Goal: Information Seeking & Learning: Learn about a topic

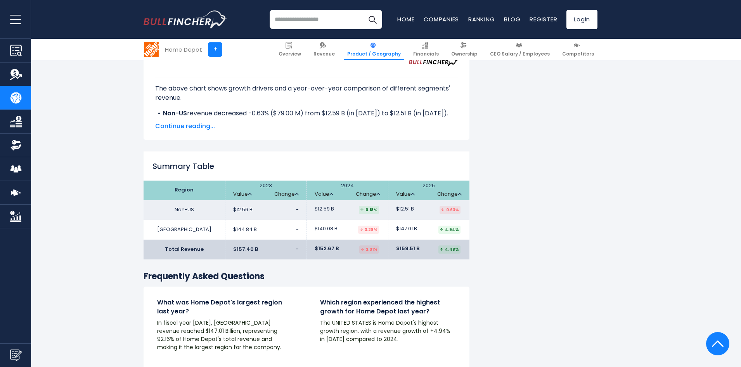
scroll to position [1125, 0]
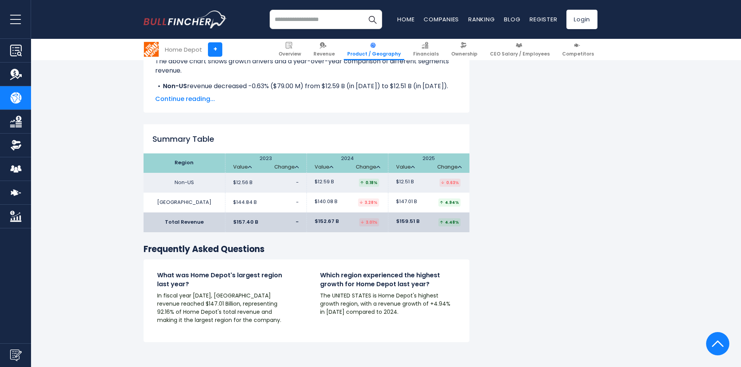
click at [244, 271] on h4 "What was Home Depot's largest region last year?" at bounding box center [225, 279] width 136 height 17
click at [232, 291] on p "In fiscal year 2025, UNITED STATES revenue reached $147.01 Billion, representin…" at bounding box center [225, 307] width 136 height 33
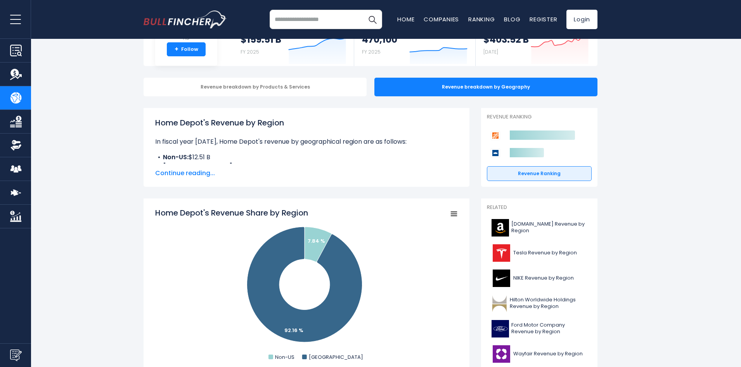
scroll to position [0, 0]
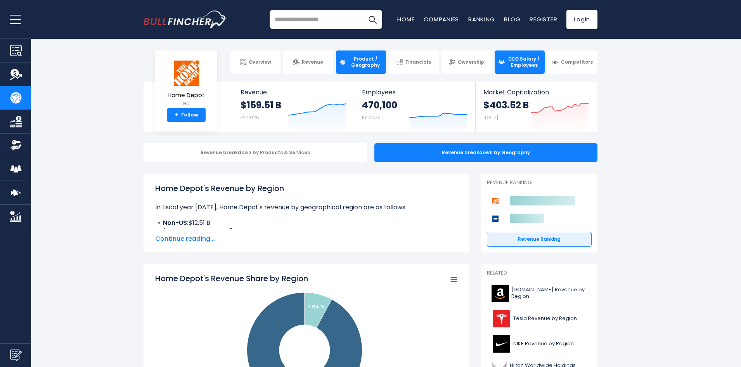
click at [519, 61] on span "CEO Salary / Employees" at bounding box center [524, 62] width 34 height 12
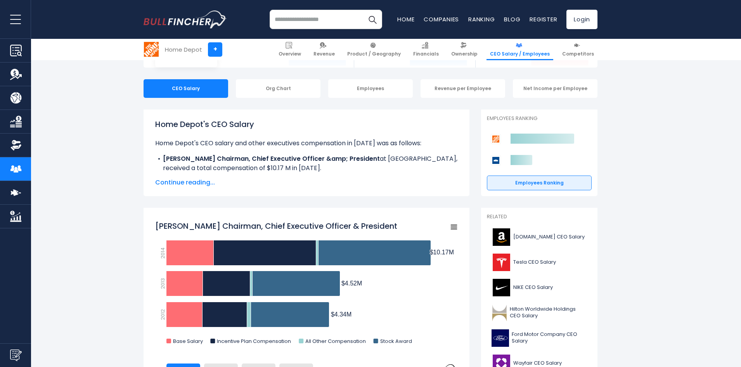
scroll to position [78, 0]
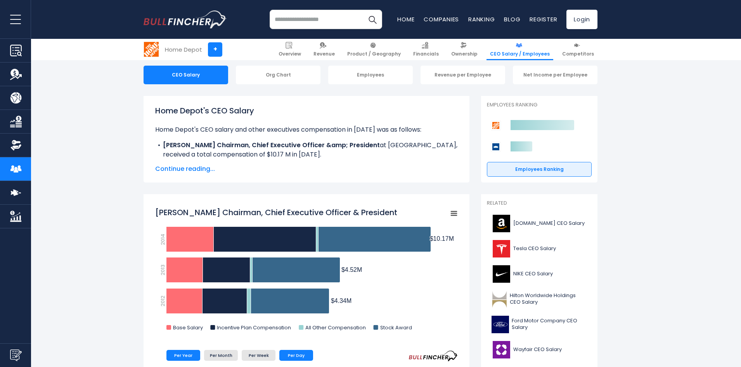
click at [300, 353] on li "Per Day" at bounding box center [296, 355] width 34 height 11
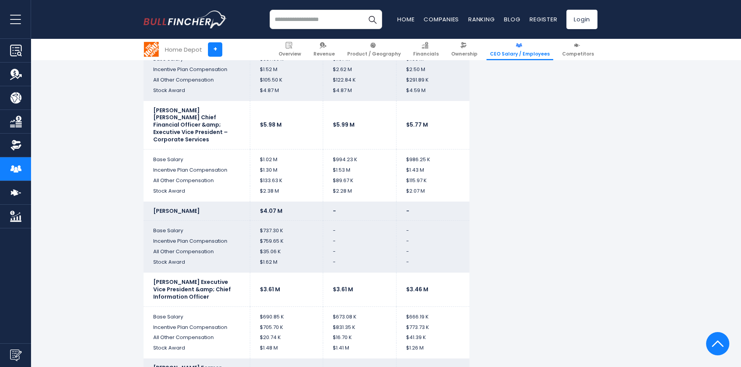
scroll to position [2056, 0]
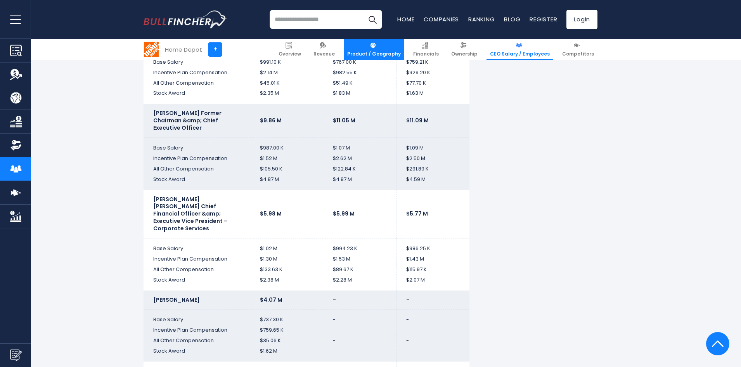
click at [380, 51] on span "Product / Geography" at bounding box center [374, 54] width 54 height 6
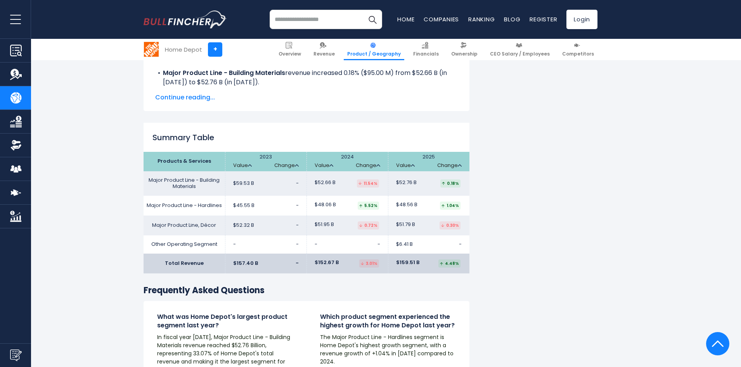
scroll to position [1164, 0]
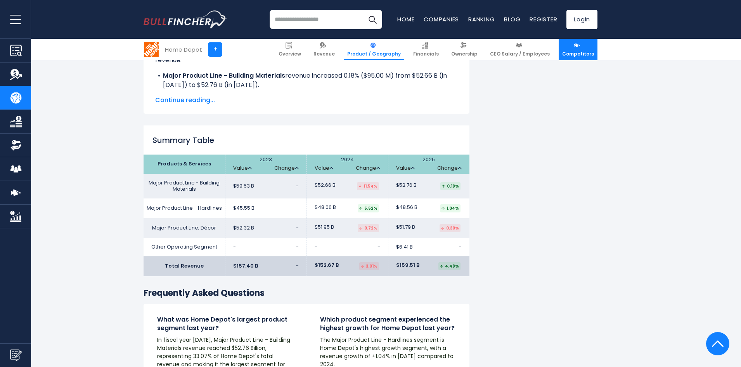
click at [574, 53] on span "Competitors" at bounding box center [578, 54] width 32 height 6
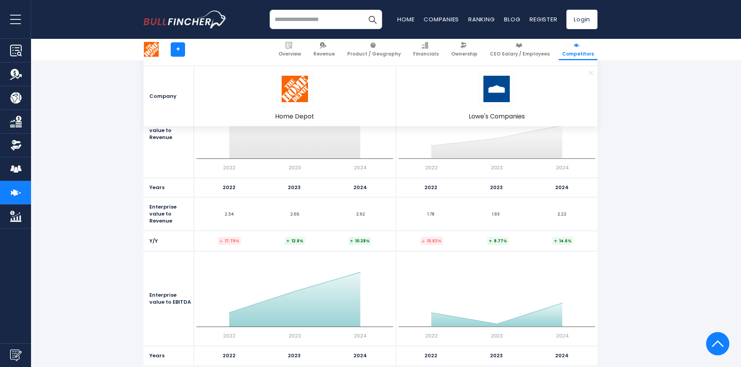
scroll to position [3763, 0]
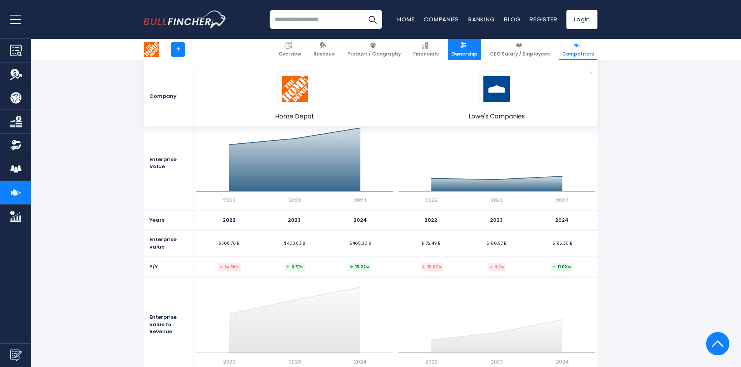
click at [467, 44] on img at bounding box center [463, 45] width 7 height 7
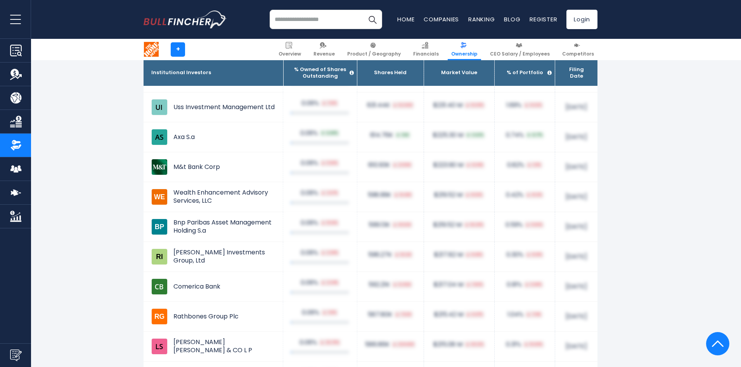
scroll to position [4073, 0]
